Goal: Navigation & Orientation: Find specific page/section

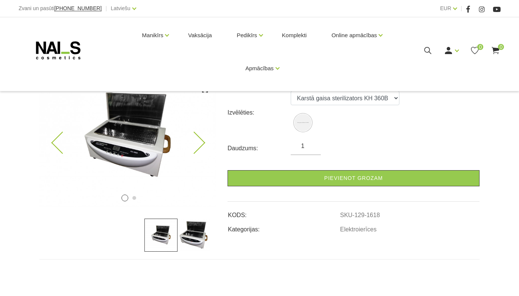
scroll to position [97, 0]
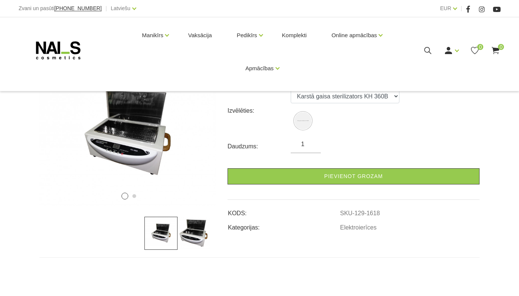
click at [194, 234] on img at bounding box center [194, 233] width 33 height 33
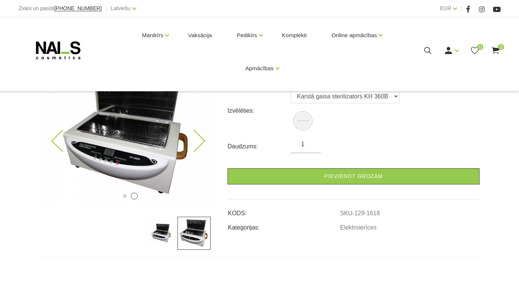
click at [204, 138] on img at bounding box center [127, 134] width 177 height 144
click at [202, 141] on icon at bounding box center [194, 141] width 22 height 22
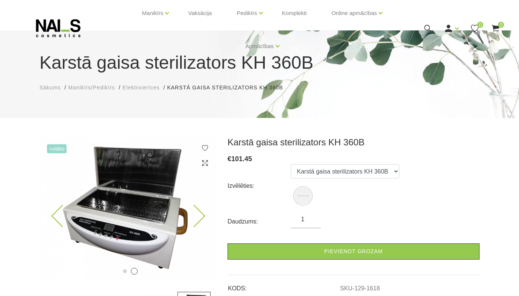
scroll to position [24, 0]
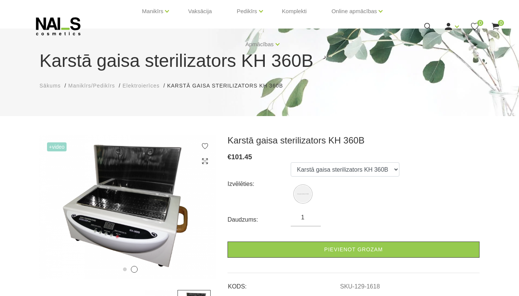
click at [57, 148] on span "+Video" at bounding box center [57, 147] width 20 height 9
click at [46, 146] on img at bounding box center [127, 207] width 177 height 144
click at [60, 147] on span "+Video" at bounding box center [57, 147] width 20 height 9
click at [114, 205] on img at bounding box center [127, 207] width 177 height 144
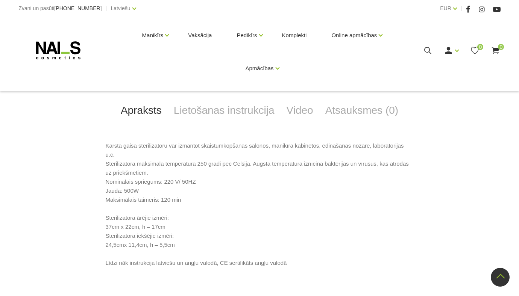
scroll to position [297, 0]
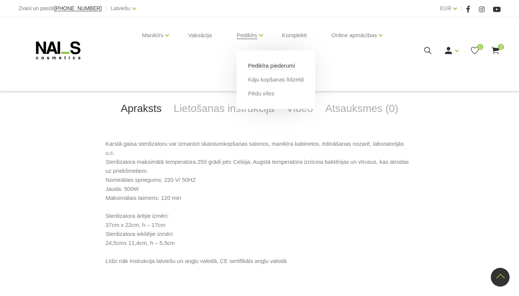
click at [259, 65] on link "Pedikīra piederumi" at bounding box center [271, 66] width 47 height 8
click at [260, 81] on link "Kāju kopšanas līdzekļi" at bounding box center [276, 80] width 56 height 8
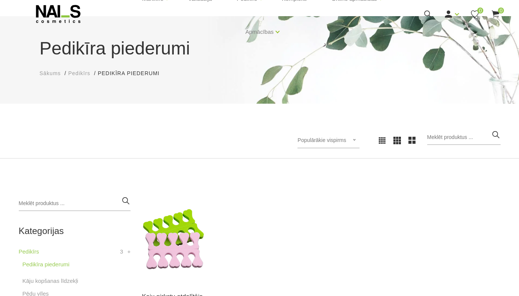
scroll to position [58, 0]
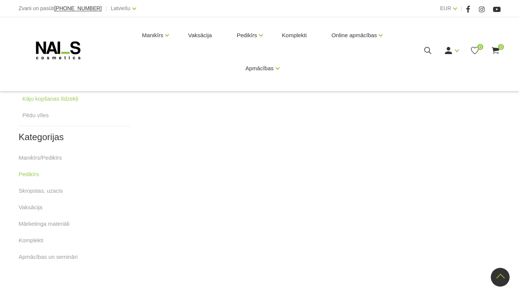
scroll to position [214, 0]
click at [35, 160] on link "Manikīrs/Pedikīrs" at bounding box center [40, 158] width 43 height 9
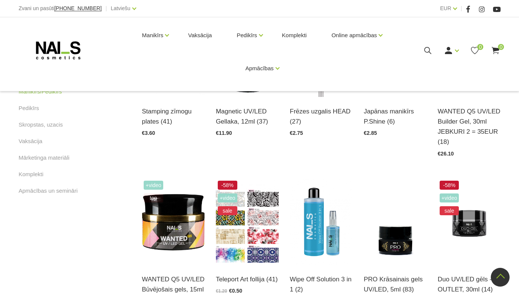
scroll to position [386, 0]
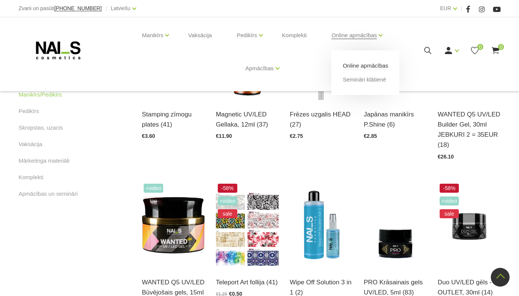
click at [368, 67] on link "Online apmācības" at bounding box center [366, 66] width 46 height 8
